Goal: Task Accomplishment & Management: Manage account settings

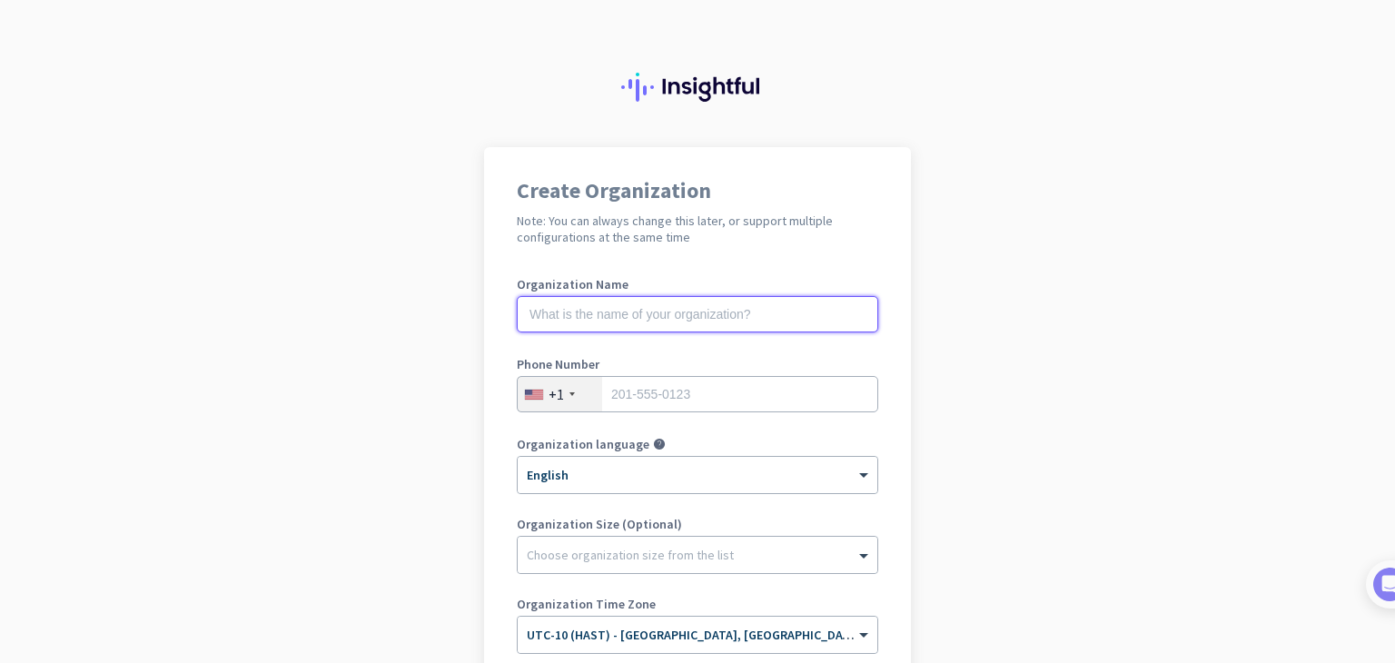
click at [736, 301] on input "text" at bounding box center [697, 314] width 361 height 36
type input "my org"
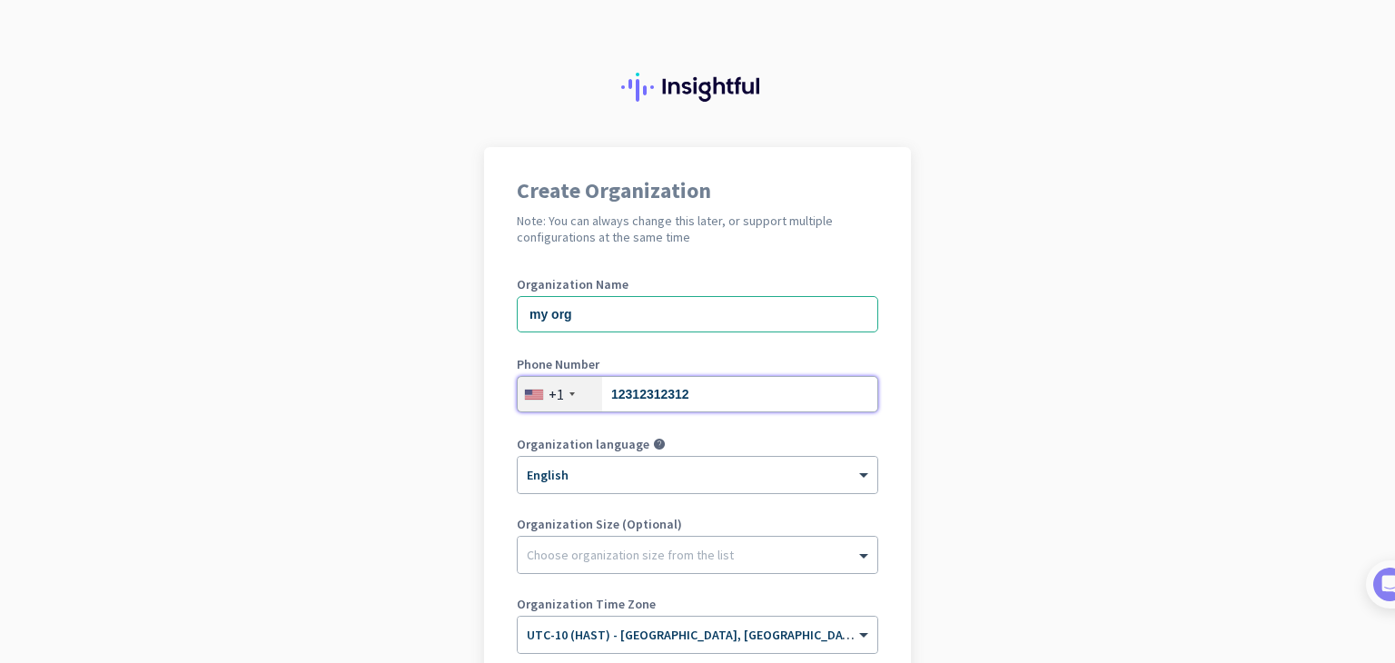
type input "12312312312"
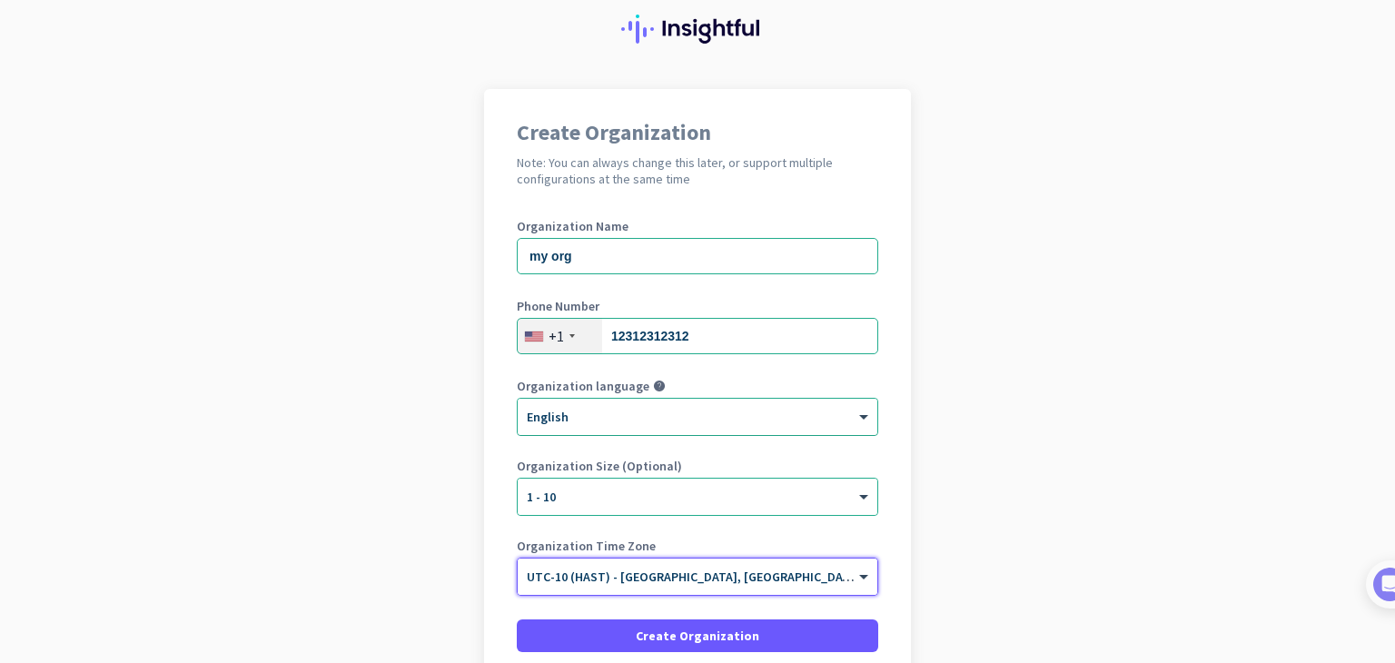
scroll to position [182, 0]
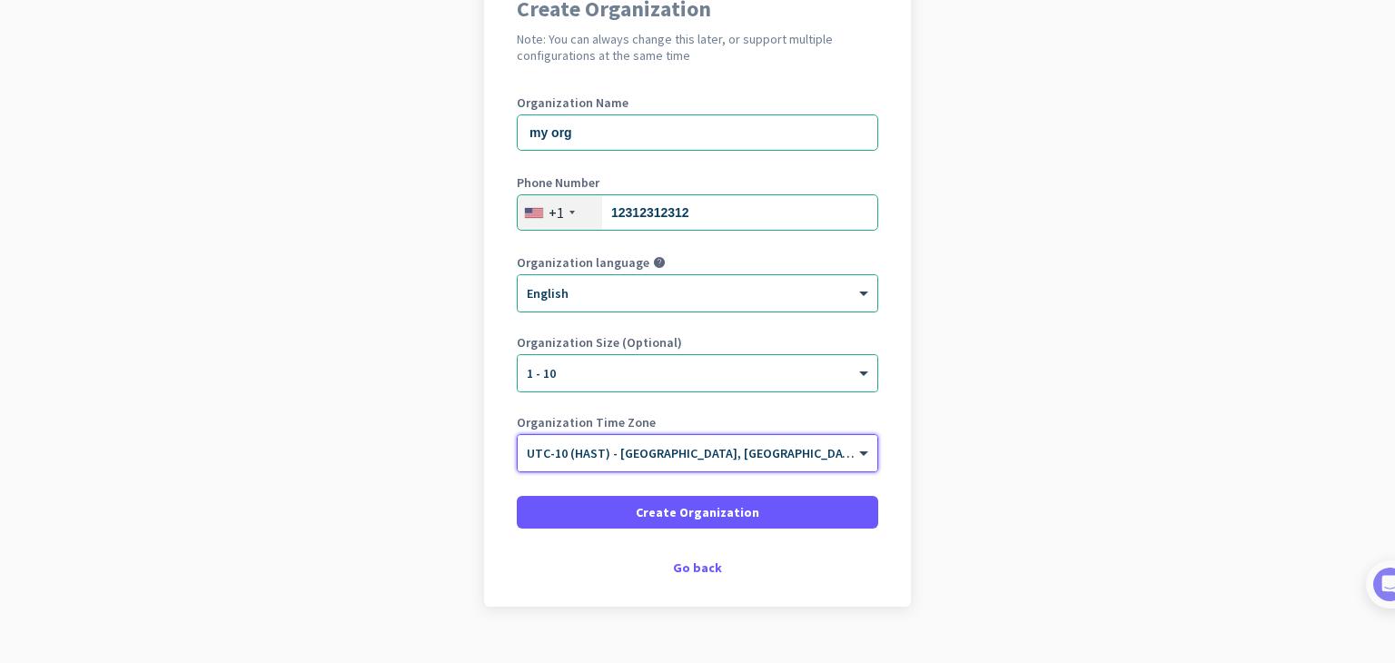
type input "1"
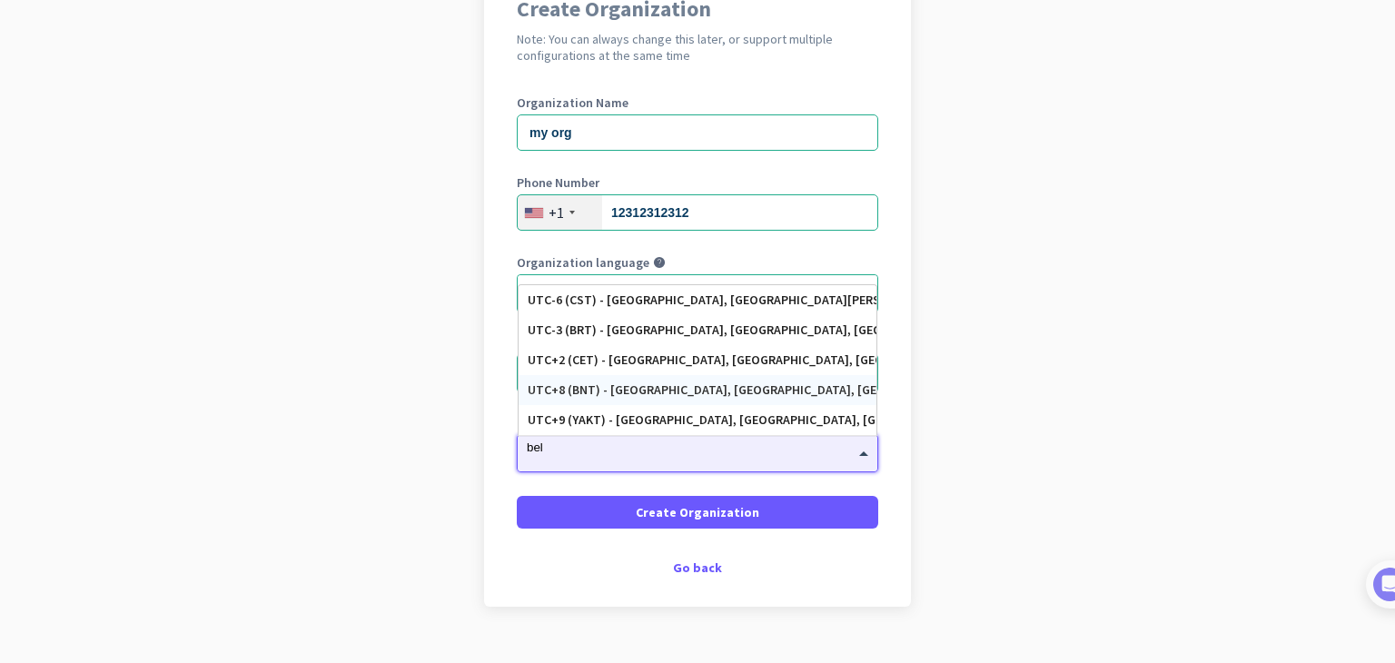
type input "belg"
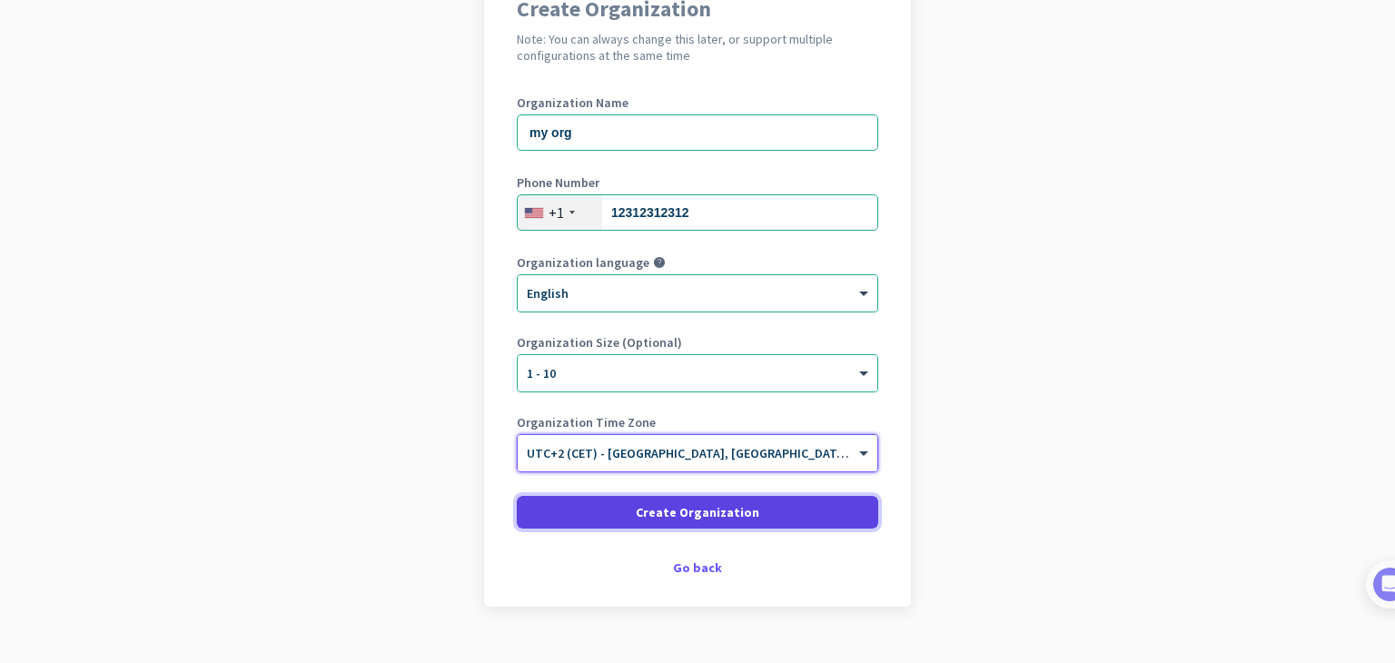
click at [685, 507] on span "Create Organization" at bounding box center [697, 512] width 123 height 18
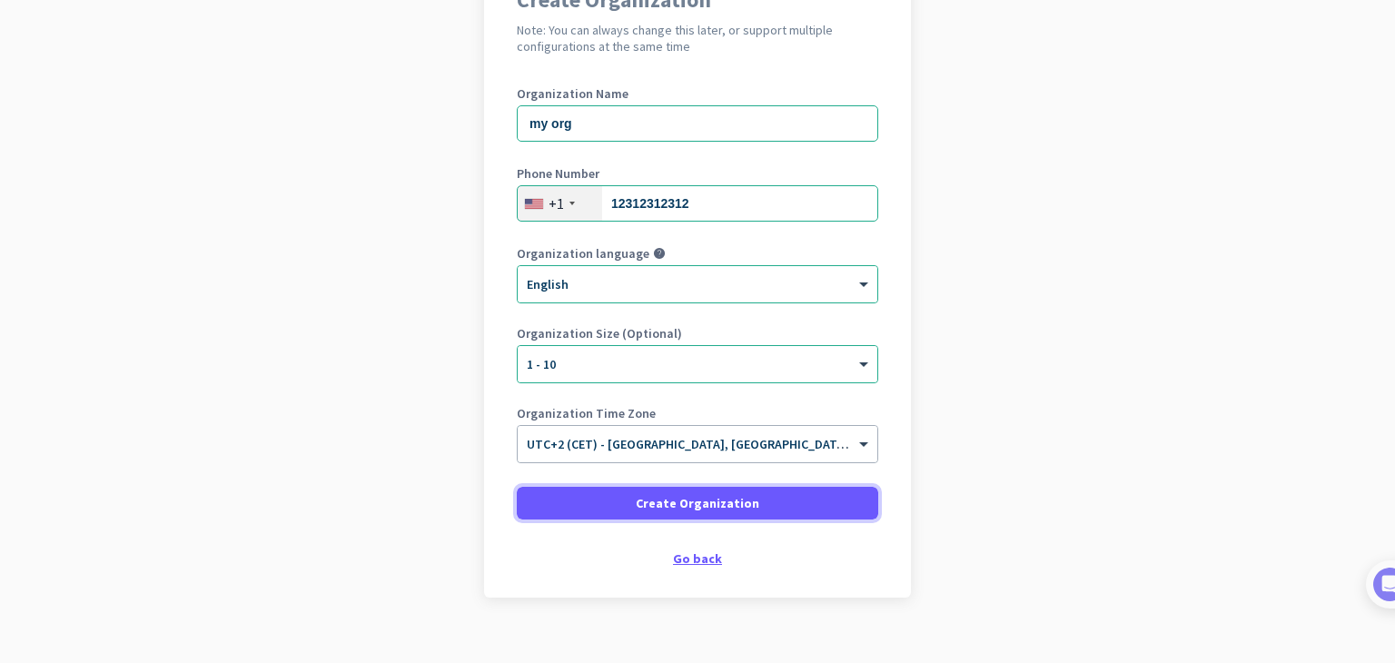
scroll to position [216, 0]
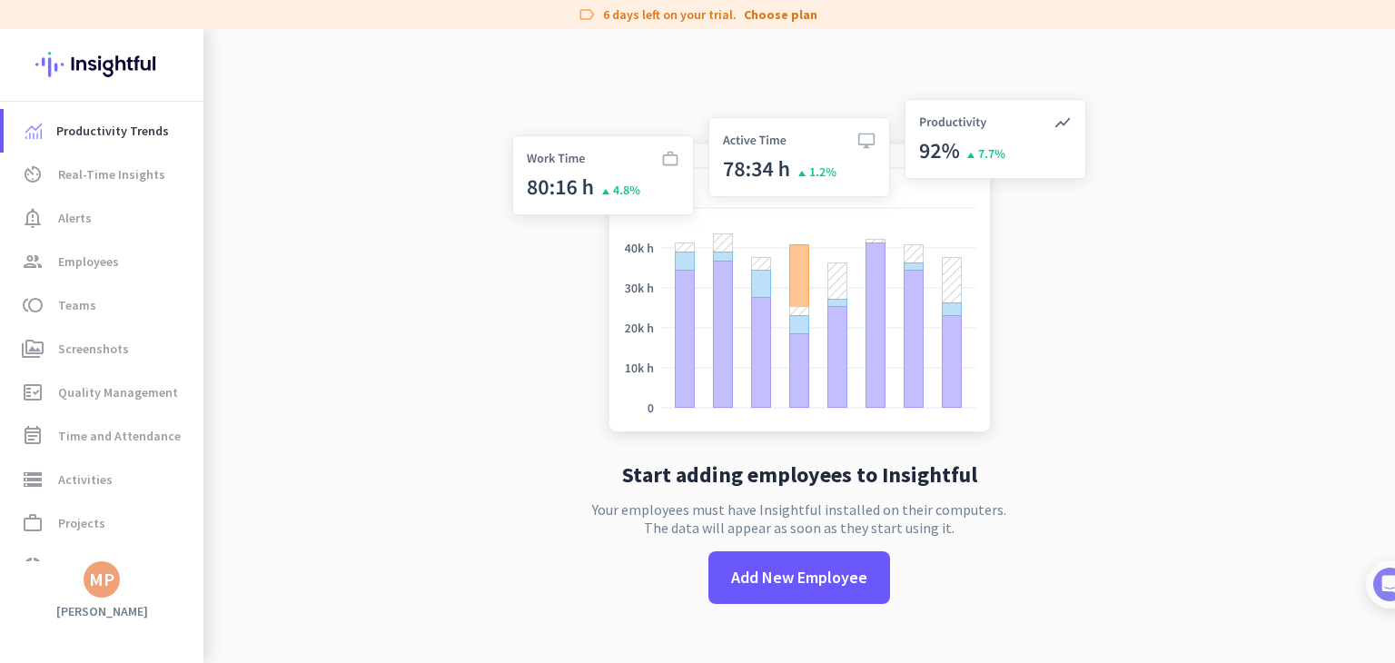
click at [373, 255] on app-no-employees "Start adding employees to Insightful Your employees must have Insightful instal…" at bounding box center [798, 360] width 1191 height 663
click at [185, 253] on span "group Employees" at bounding box center [103, 262] width 171 height 22
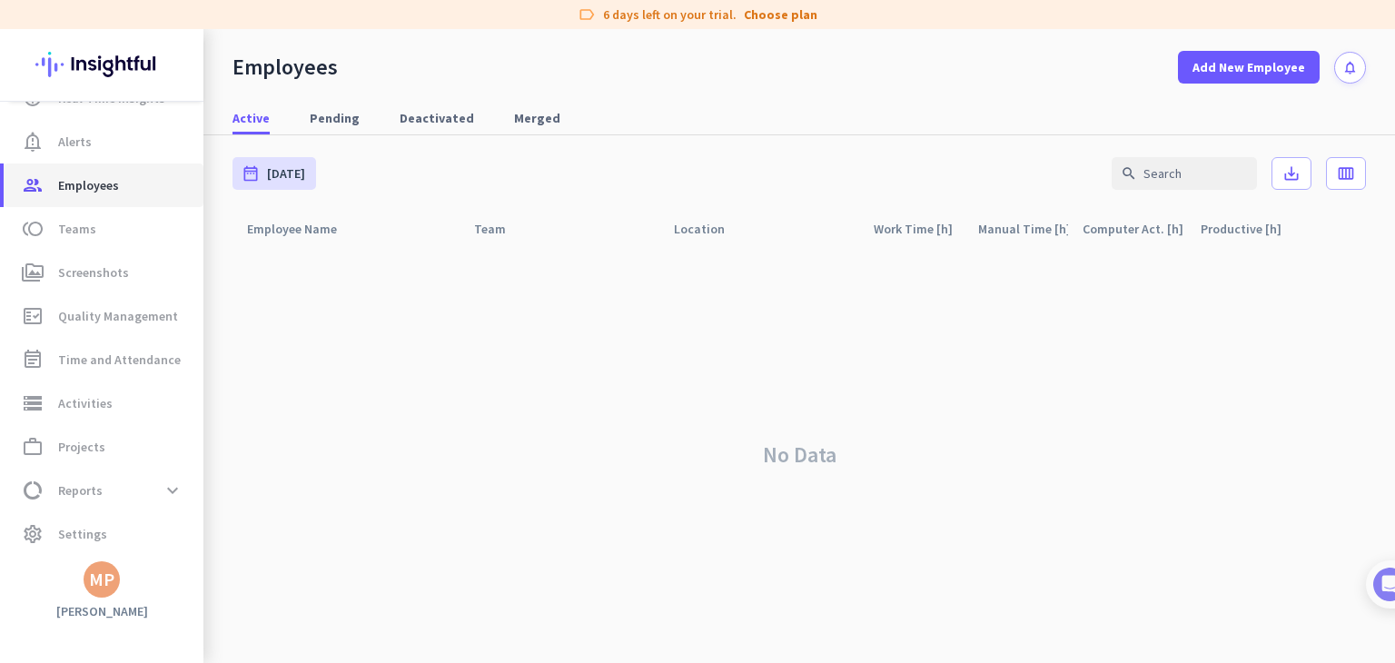
scroll to position [78, 0]
click at [134, 532] on span "settings Settings" at bounding box center [103, 532] width 171 height 22
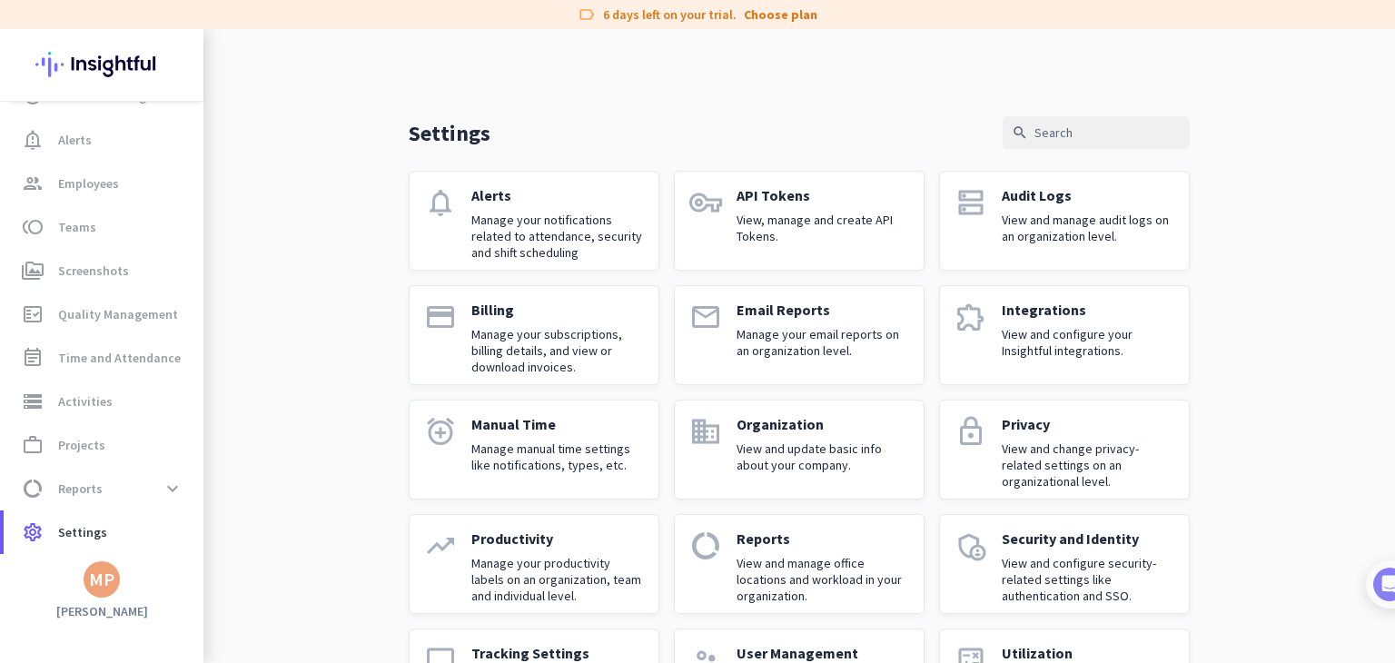
click at [98, 579] on div "MP" at bounding box center [101, 579] width 25 height 18
click at [222, 538] on span "Sign out" at bounding box center [198, 545] width 110 height 16
